Goal: Navigation & Orientation: Understand site structure

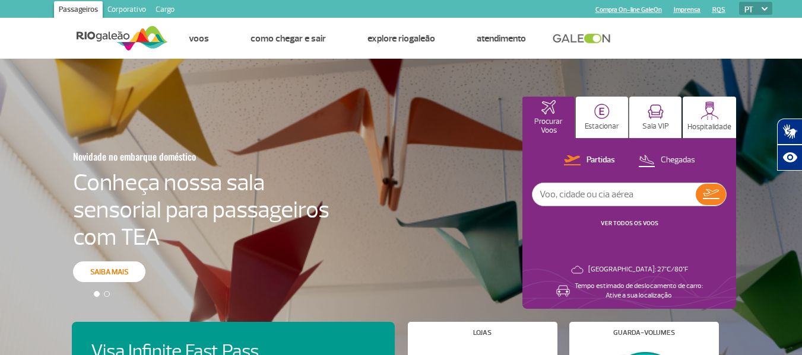
click at [116, 266] on link "Saiba mais" at bounding box center [109, 272] width 72 height 21
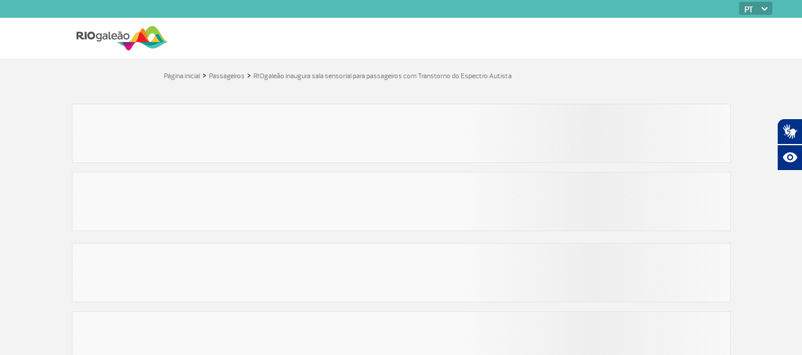
click at [116, 266] on body "PT ENG ESP Página inicial > Passageiros > RIOgaleão inaugura sala sensorial par…" at bounding box center [401, 177] width 802 height 355
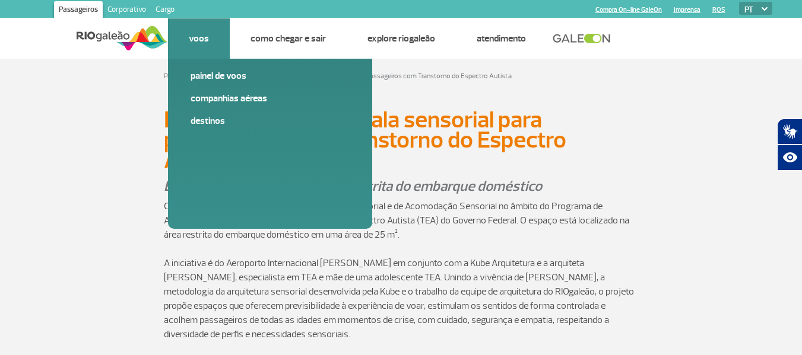
click at [192, 34] on link "Voos" at bounding box center [199, 39] width 20 height 12
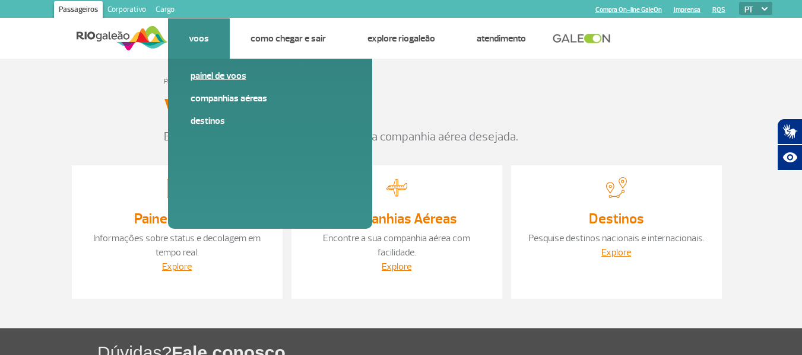
click at [212, 78] on link "Painel de voos" at bounding box center [269, 75] width 159 height 13
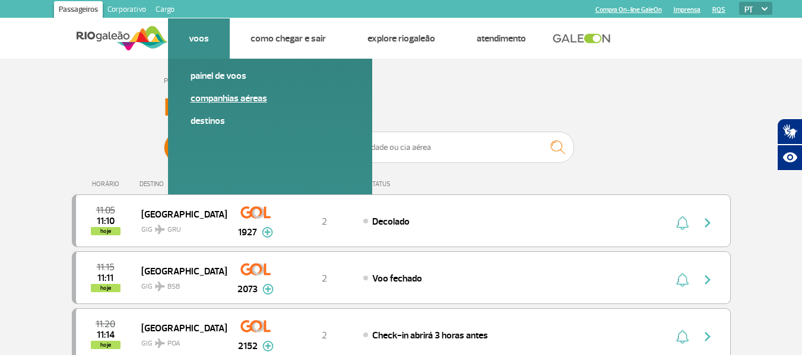
click at [215, 109] on span "Companhias Aéreas" at bounding box center [269, 103] width 159 height 23
click at [211, 126] on link "Destinos" at bounding box center [269, 121] width 159 height 13
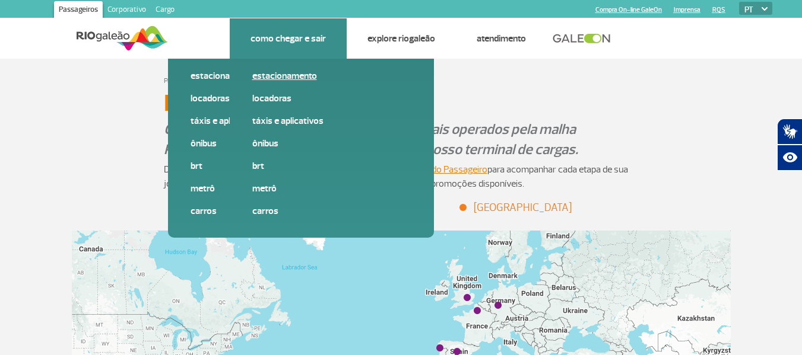
click at [278, 77] on link "Estacionamento" at bounding box center [331, 75] width 159 height 13
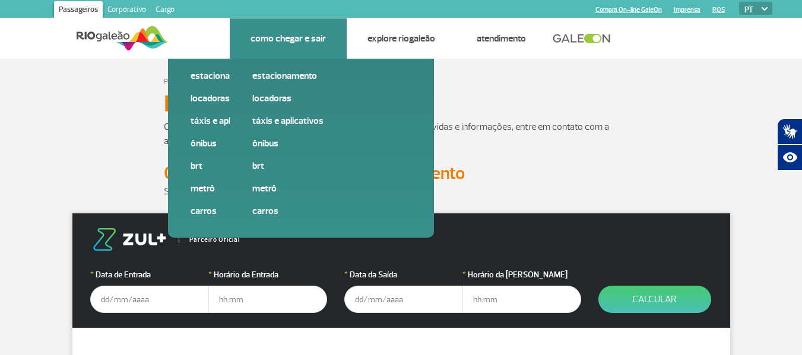
click at [288, 43] on link "Como chegar e sair" at bounding box center [287, 39] width 75 height 12
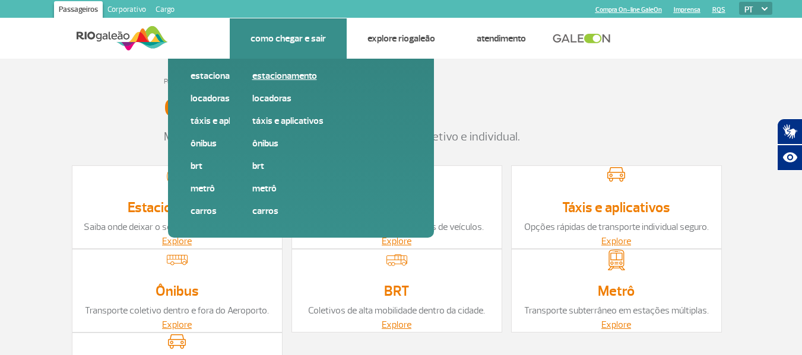
click at [295, 81] on link "Estacionamento" at bounding box center [331, 75] width 159 height 13
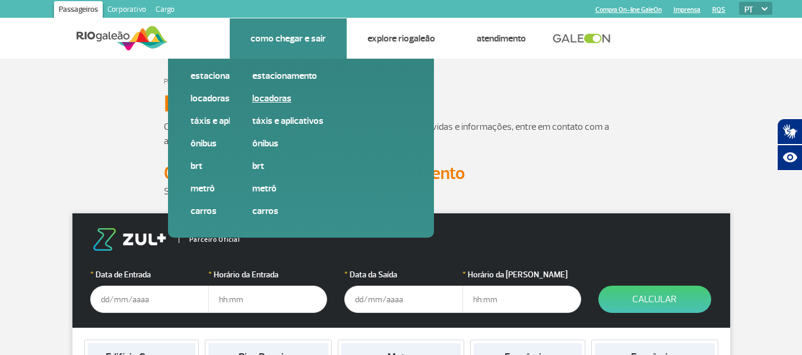
click at [298, 101] on link "Locadoras" at bounding box center [331, 98] width 159 height 13
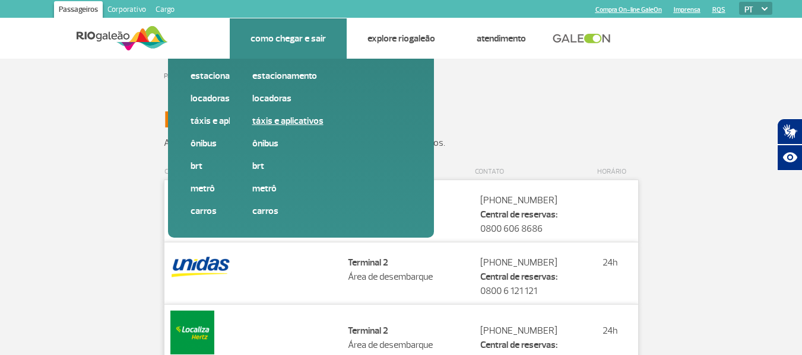
click at [297, 126] on link "Táxis e aplicativos" at bounding box center [331, 121] width 159 height 13
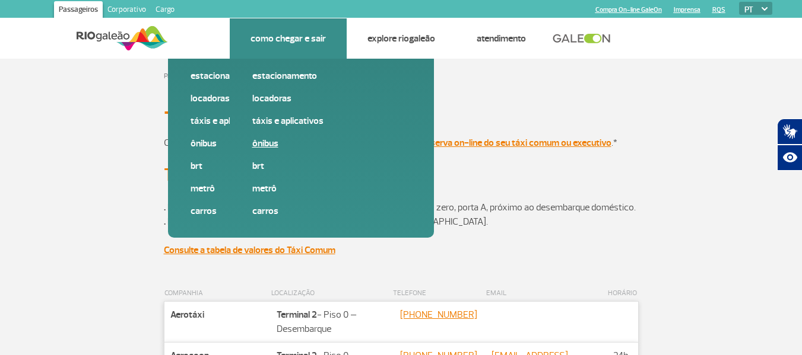
click at [267, 144] on link "Ônibus" at bounding box center [331, 143] width 159 height 13
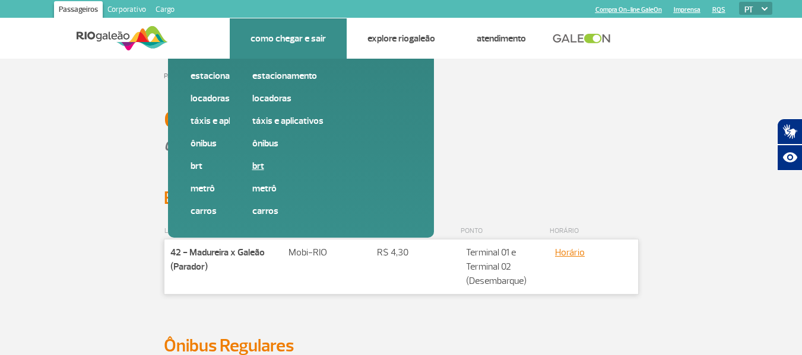
click at [263, 163] on link "BRT" at bounding box center [331, 166] width 159 height 13
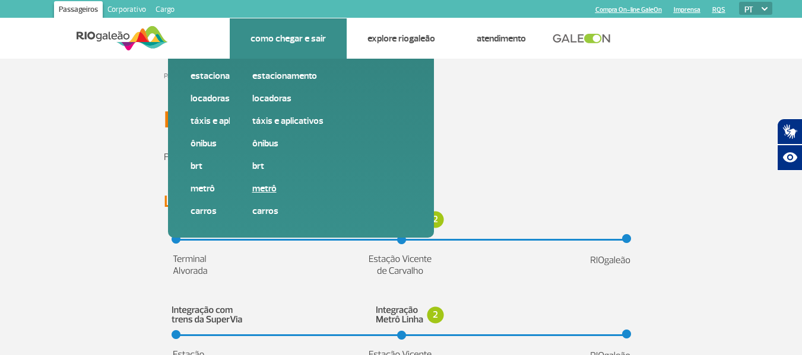
click at [277, 190] on link "Metrô" at bounding box center [331, 188] width 159 height 13
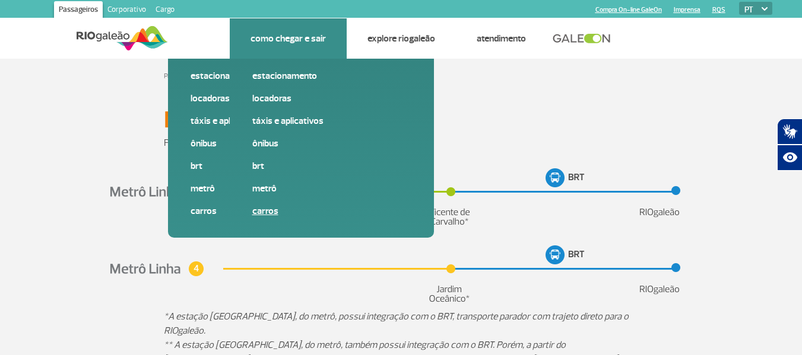
click at [275, 212] on link "Carros" at bounding box center [331, 211] width 159 height 13
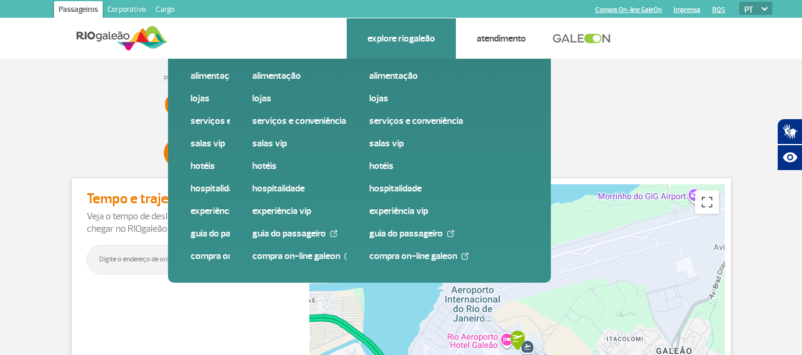
click at [404, 39] on link "Explore RIOgaleão" at bounding box center [401, 39] width 68 height 12
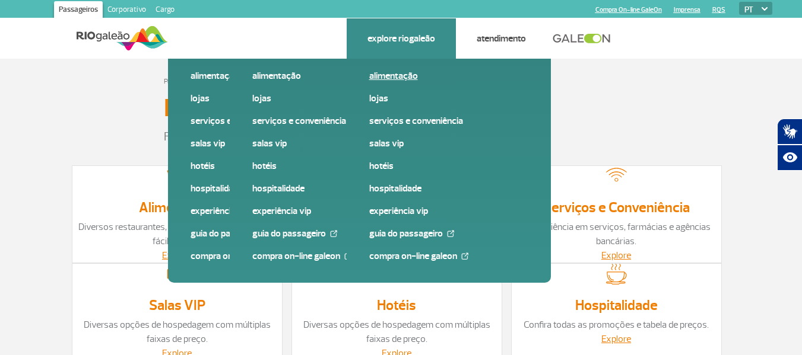
click at [401, 74] on link "Alimentação" at bounding box center [448, 75] width 159 height 13
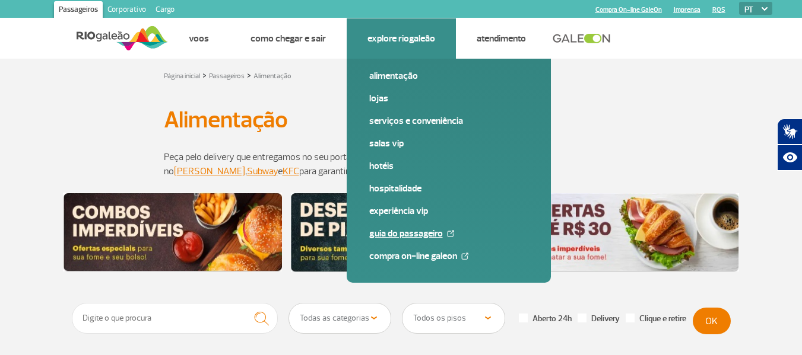
click at [443, 233] on link "Guia do Passageiro" at bounding box center [448, 233] width 159 height 13
click at [430, 253] on link "Compra On-line GaleOn" at bounding box center [448, 256] width 159 height 13
